Goal: Transaction & Acquisition: Purchase product/service

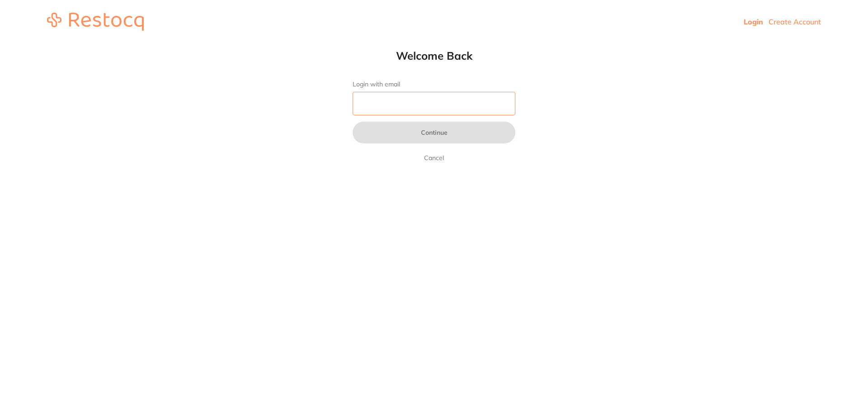
click at [450, 105] on input "Login with email" at bounding box center [434, 104] width 163 height 24
type input "[EMAIL_ADDRESS][DOMAIN_NAME]"
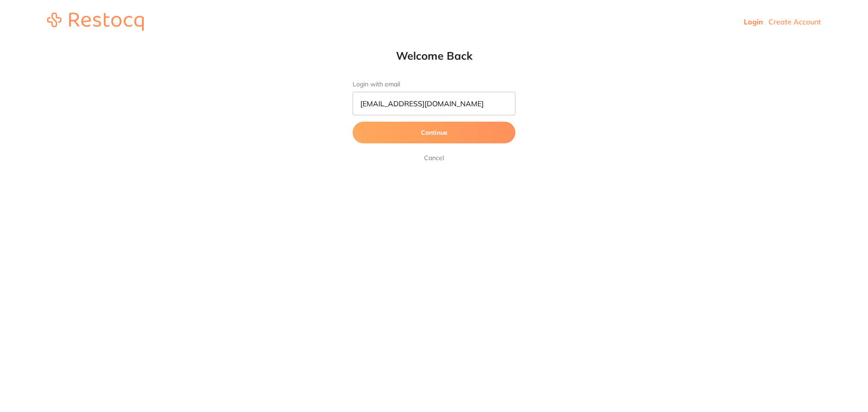
click at [459, 134] on button "Continue" at bounding box center [434, 133] width 163 height 22
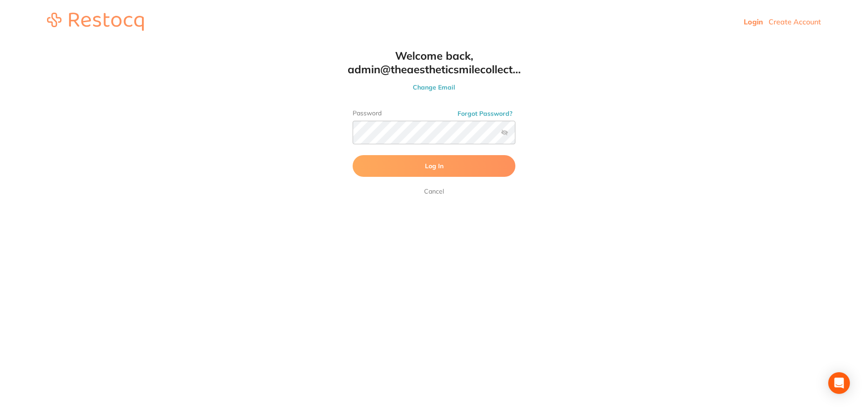
click at [504, 130] on label at bounding box center [504, 132] width 7 height 7
click at [515, 135] on input "checkbox" at bounding box center [515, 135] width 0 height 0
click at [504, 130] on label at bounding box center [504, 132] width 7 height 7
click at [515, 135] on input "checkbox" at bounding box center [515, 135] width 0 height 0
click at [476, 161] on button "Log In" at bounding box center [434, 166] width 163 height 22
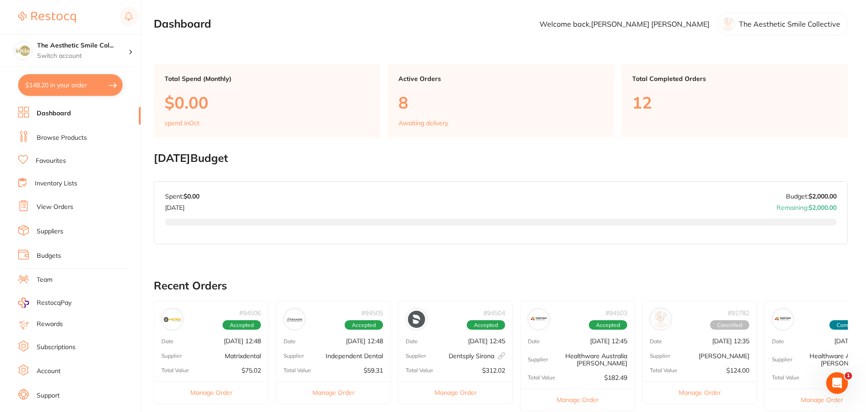
click at [83, 95] on button "$148.20 in your order" at bounding box center [70, 85] width 104 height 22
checkbox input "true"
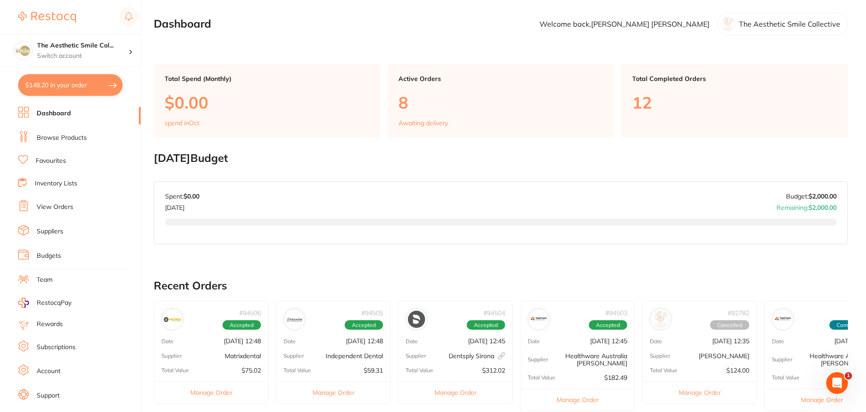
checkbox input "true"
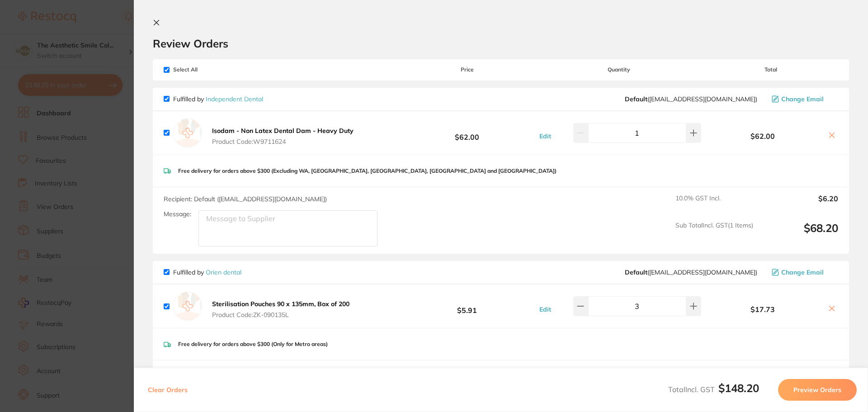
click at [155, 21] on icon at bounding box center [156, 22] width 5 height 5
